Goal: Answer question/provide support

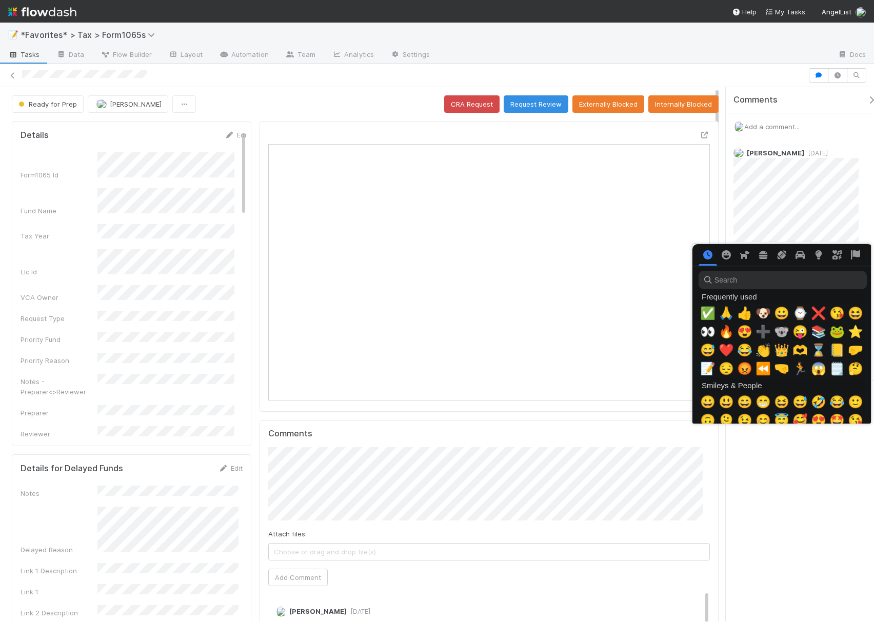
scroll to position [0, 6]
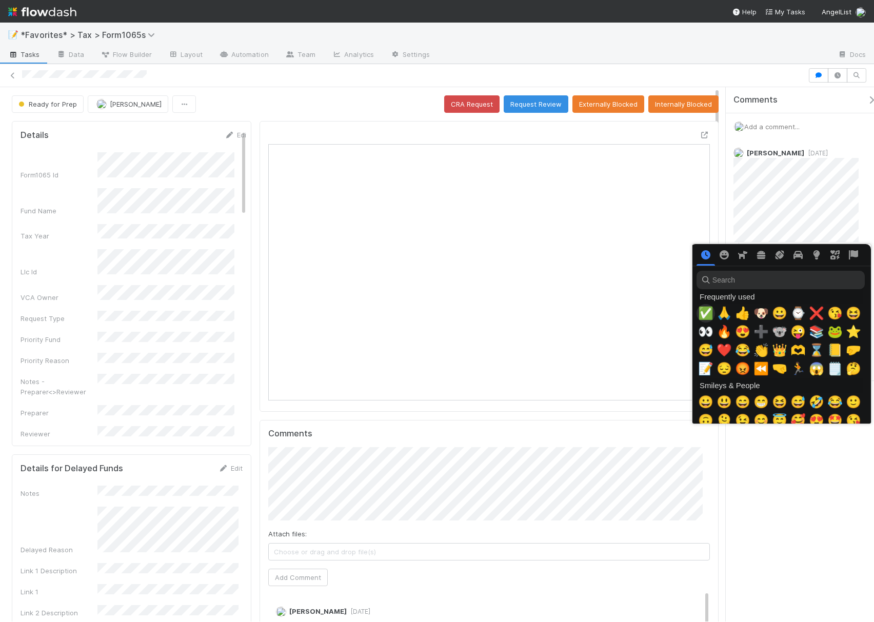
click at [703, 317] on span "✅" at bounding box center [705, 313] width 15 height 14
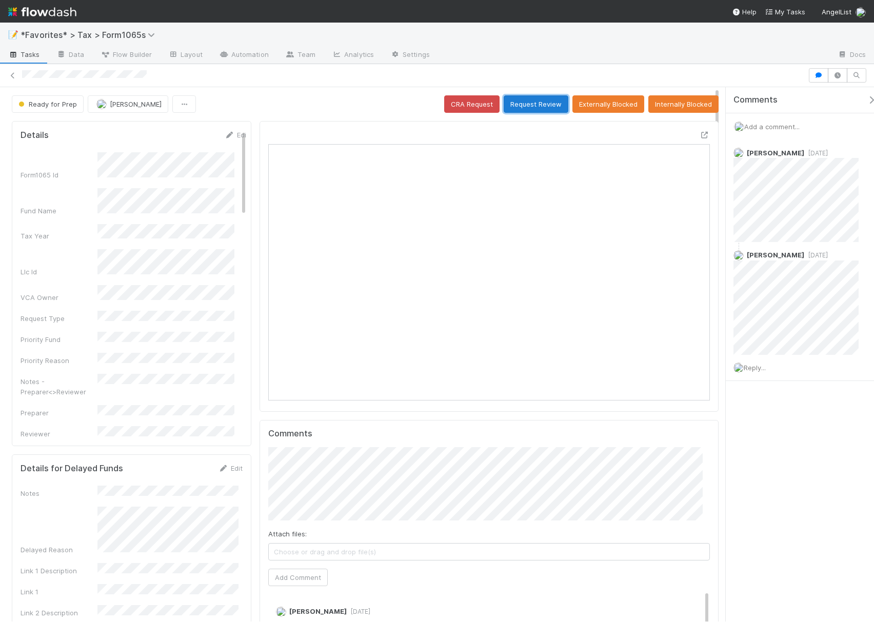
click at [537, 105] on button "Request Review" at bounding box center [536, 103] width 65 height 17
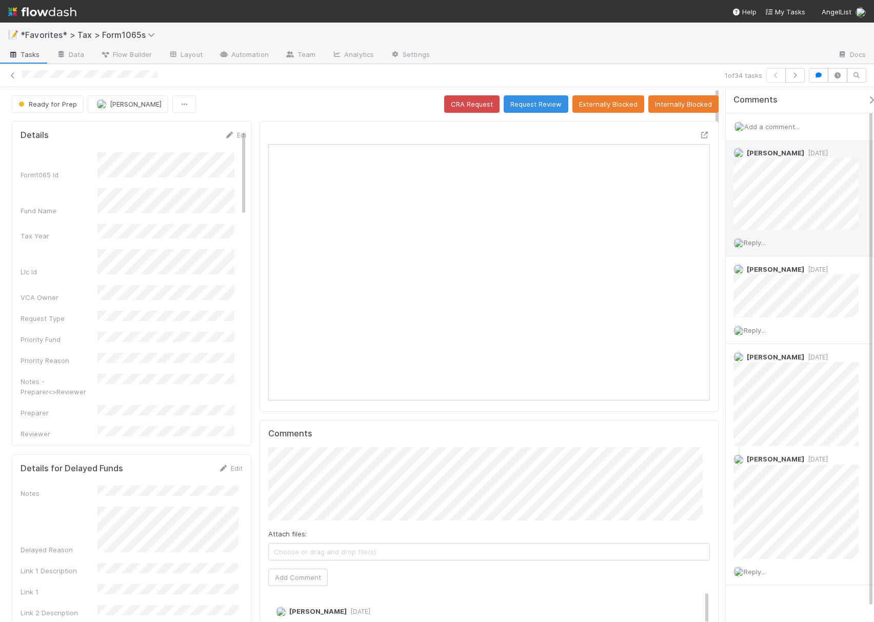
click at [761, 243] on span "Reply..." at bounding box center [755, 243] width 22 height 8
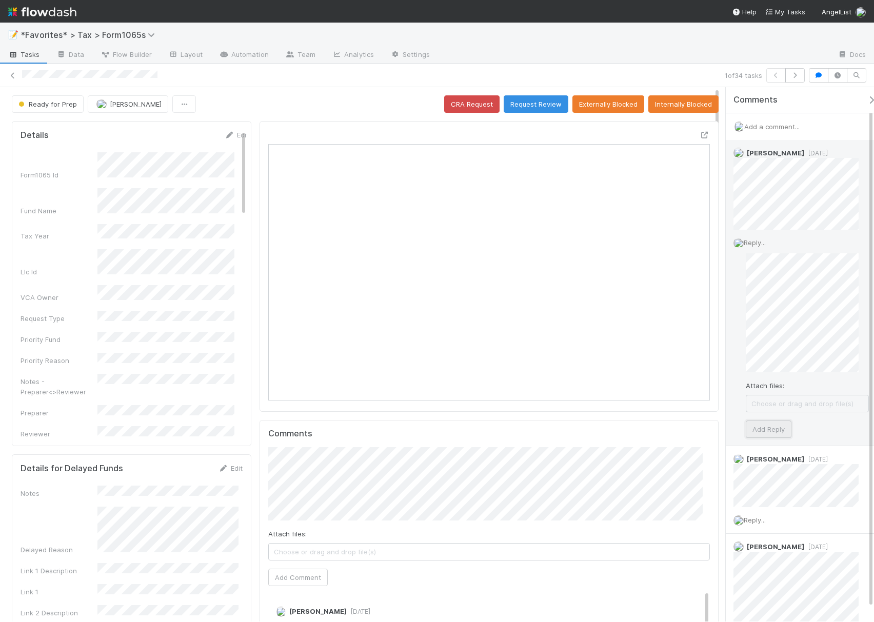
click at [781, 436] on button "Add Reply" at bounding box center [769, 429] width 46 height 17
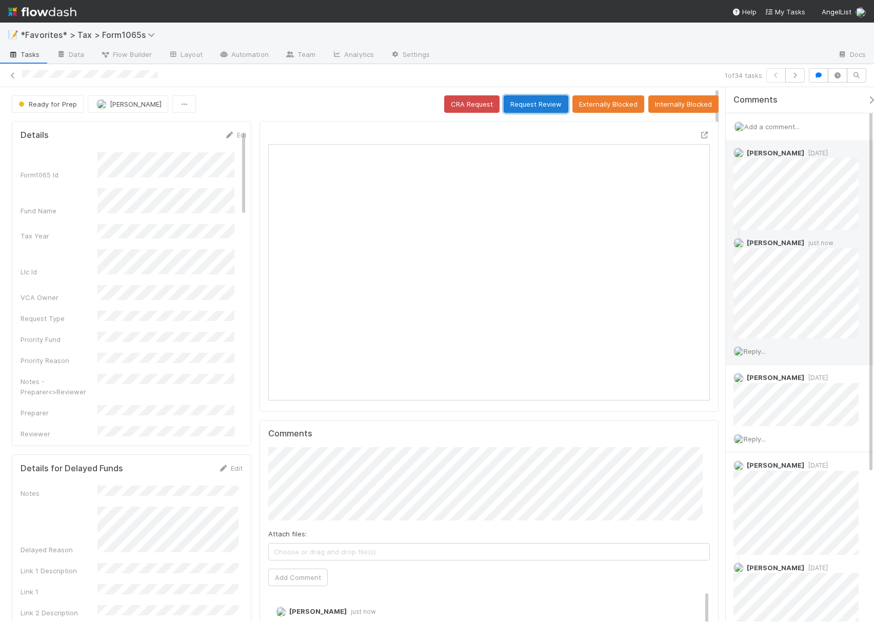
click at [514, 103] on button "Request Review" at bounding box center [536, 103] width 65 height 17
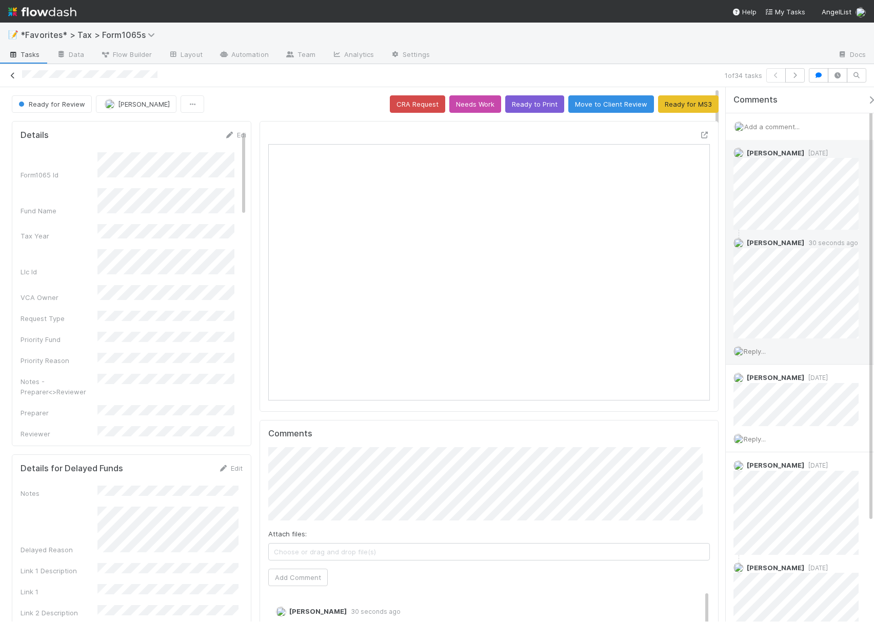
click at [10, 74] on icon at bounding box center [13, 75] width 10 height 7
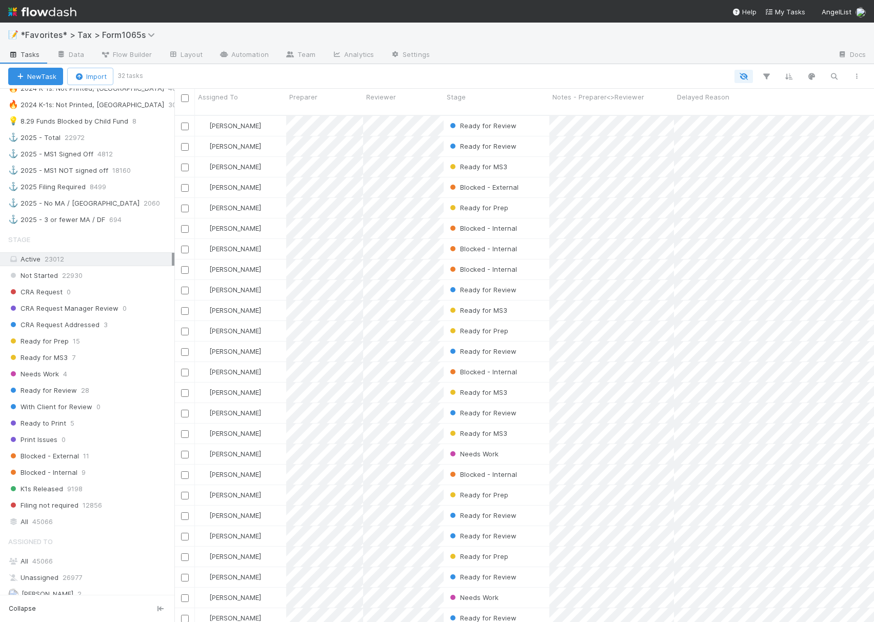
scroll to position [619, 0]
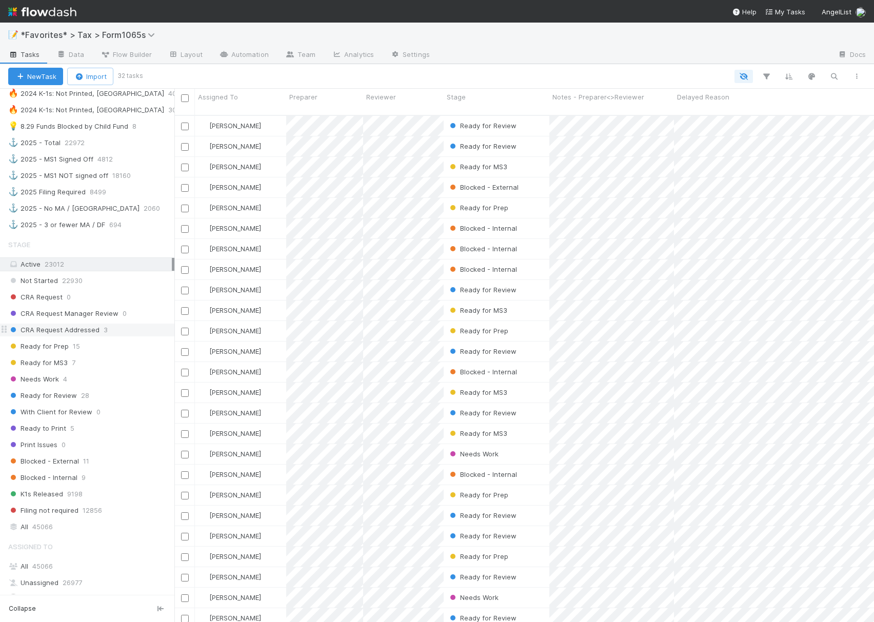
click at [109, 337] on div "CRA Request Addressed 3" at bounding box center [91, 330] width 166 height 13
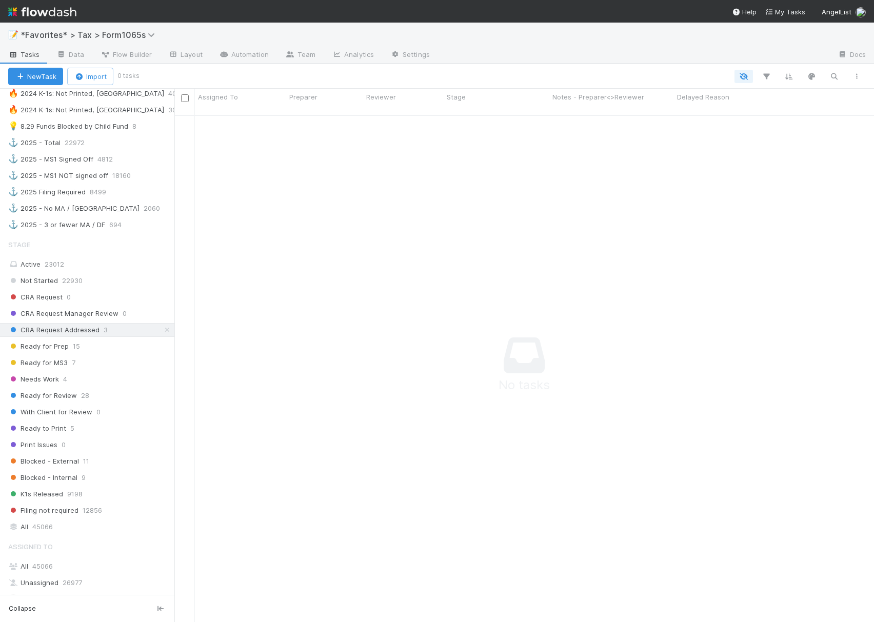
scroll to position [495, 679]
click at [92, 353] on div "Ready for Prep 15" at bounding box center [91, 346] width 166 height 13
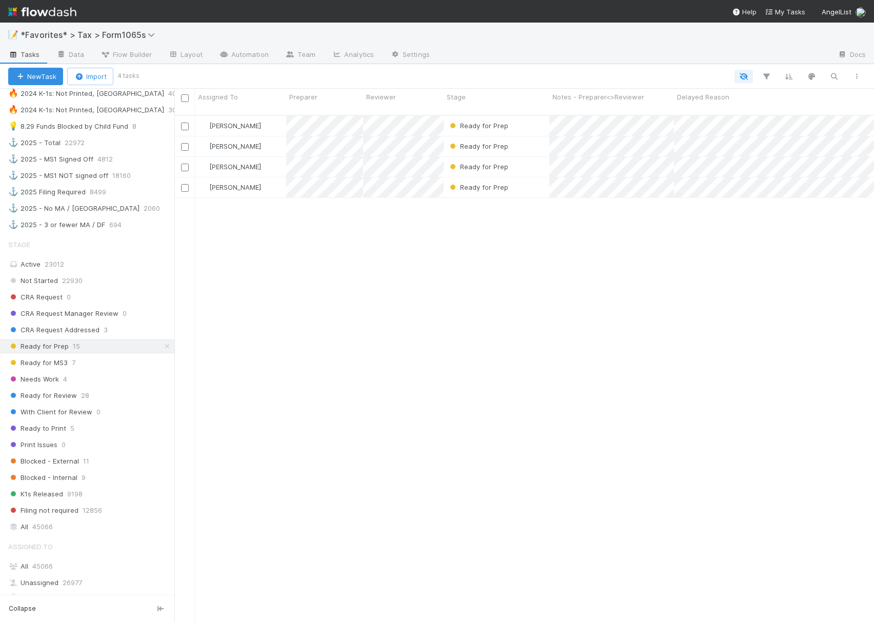
scroll to position [505, 690]
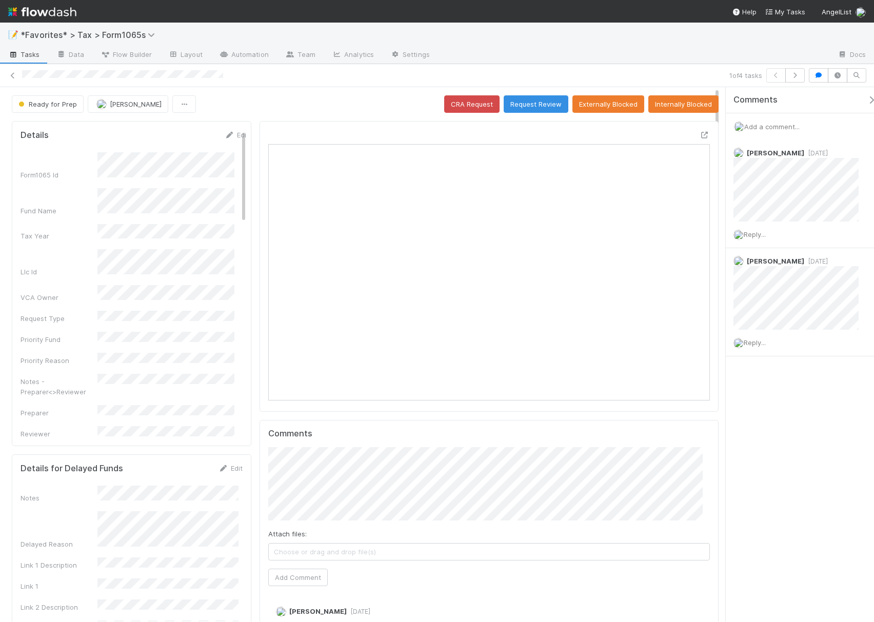
scroll to position [198, 425]
click at [794, 79] on button "button" at bounding box center [795, 75] width 19 height 14
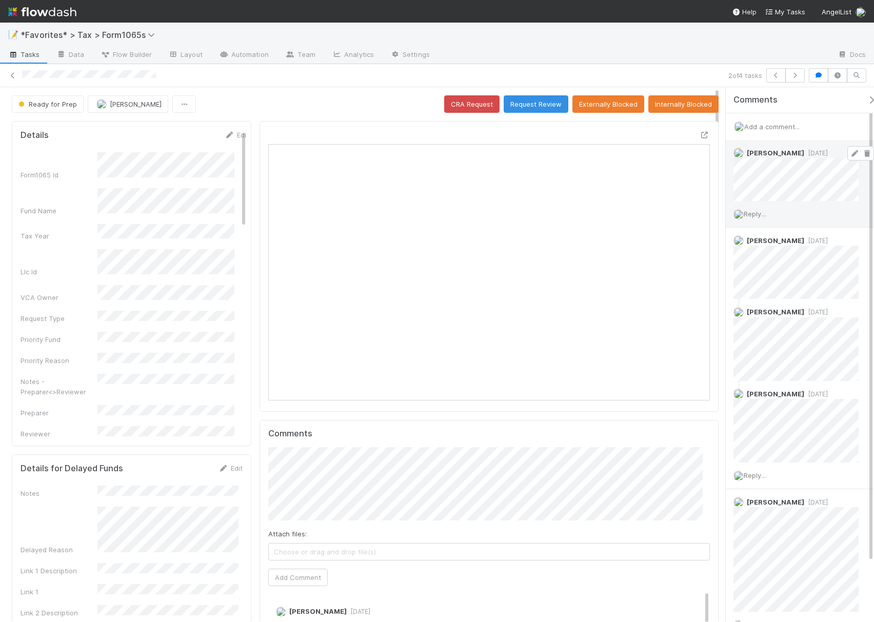
scroll to position [198, 425]
click at [700, 139] on icon at bounding box center [705, 135] width 10 height 7
click at [668, 63] on div at bounding box center [633, 55] width 391 height 16
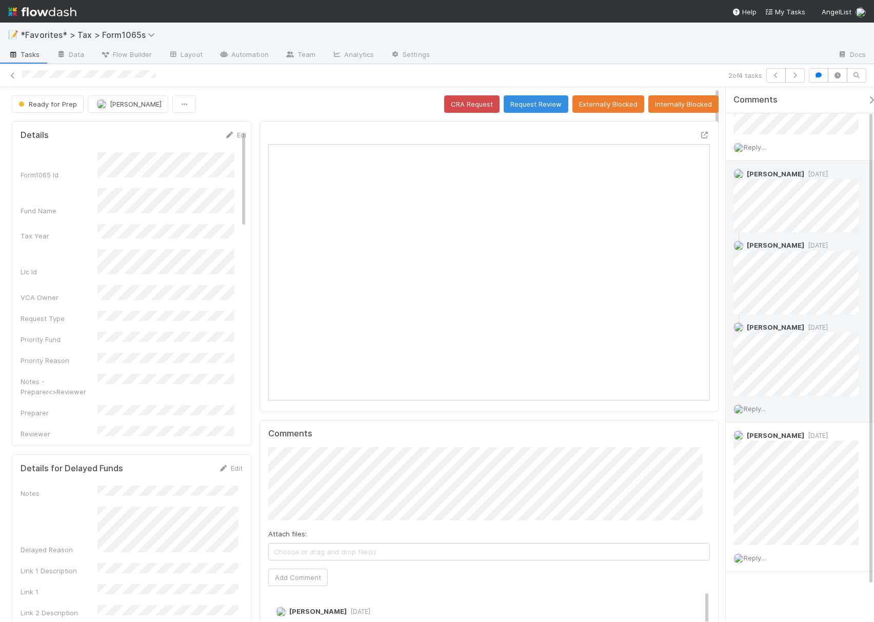
scroll to position [0, 0]
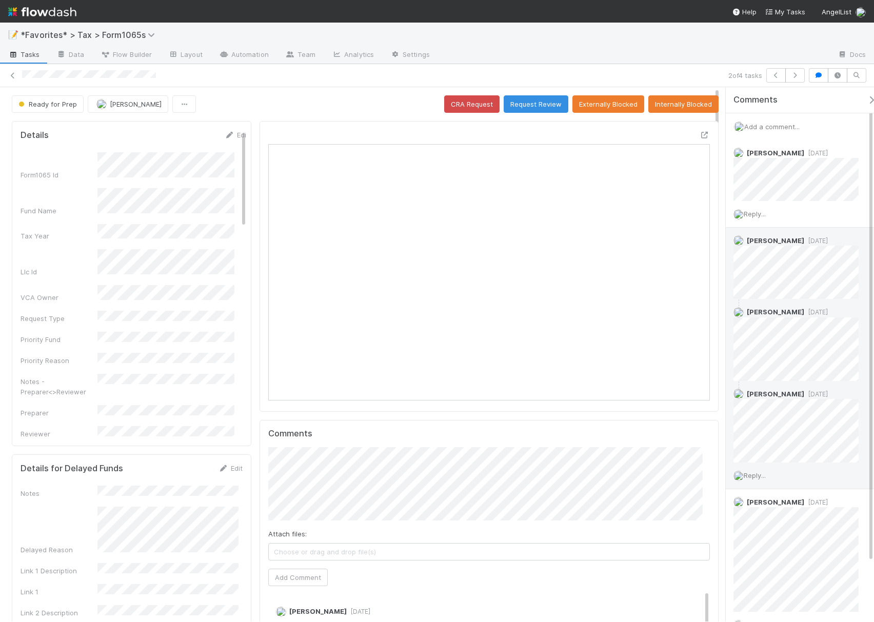
click at [760, 475] on span "Reply..." at bounding box center [755, 476] width 22 height 8
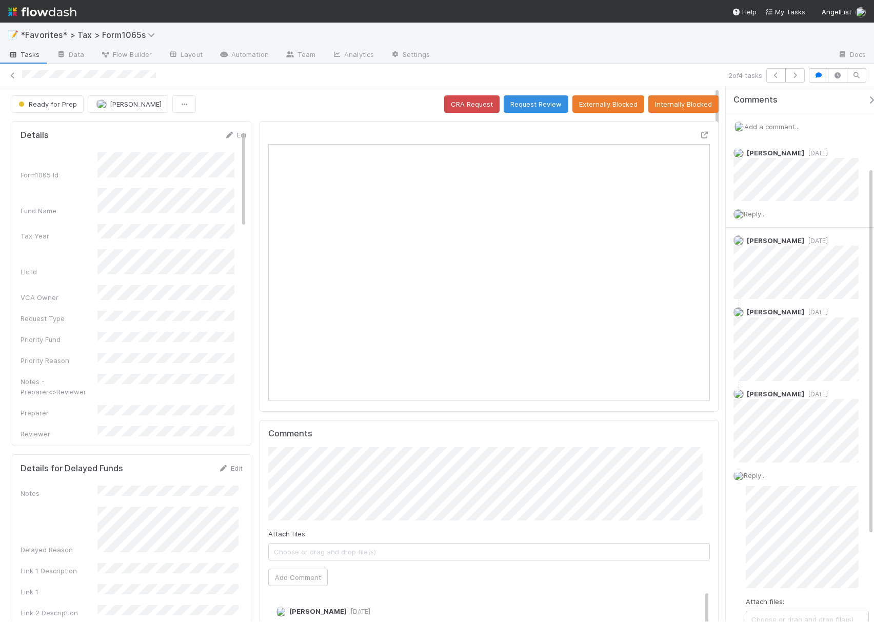
scroll to position [136, 0]
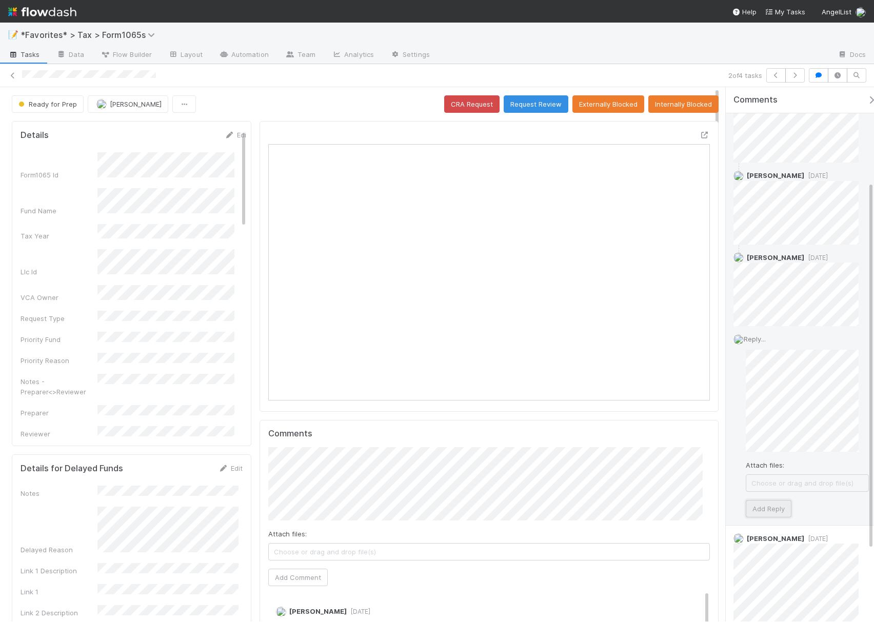
click at [782, 513] on button "Add Reply" at bounding box center [769, 508] width 46 height 17
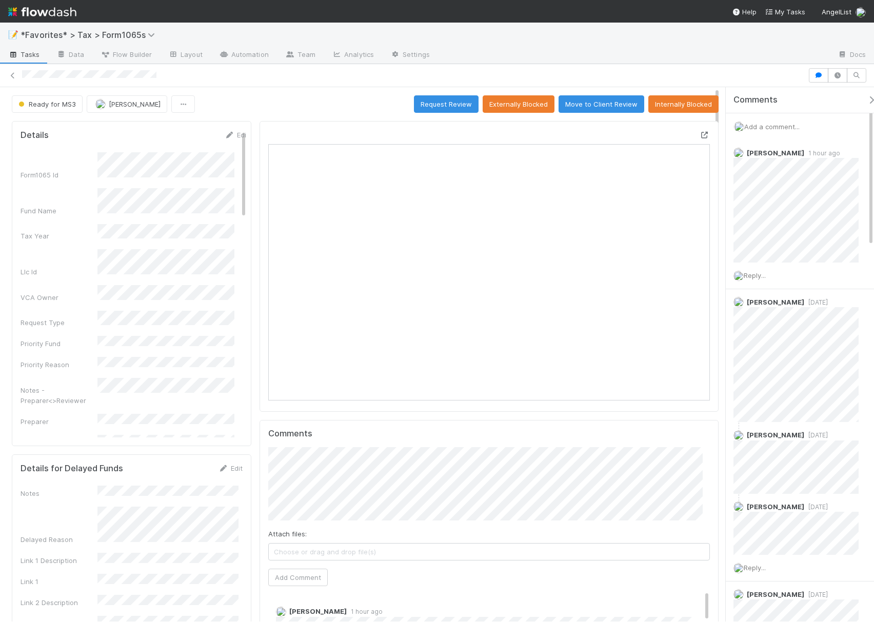
click at [700, 134] on icon at bounding box center [705, 135] width 10 height 7
